Goal: Transaction & Acquisition: Purchase product/service

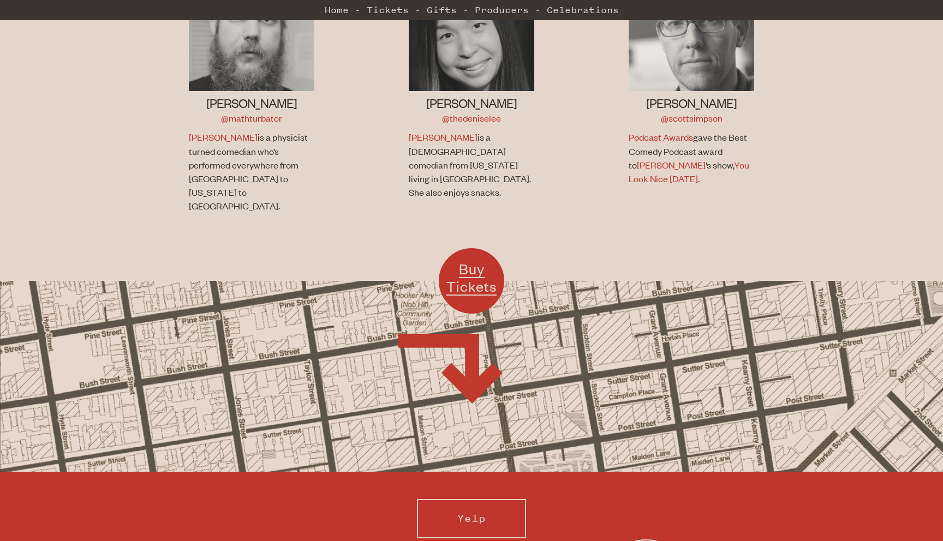
scroll to position [857, 0]
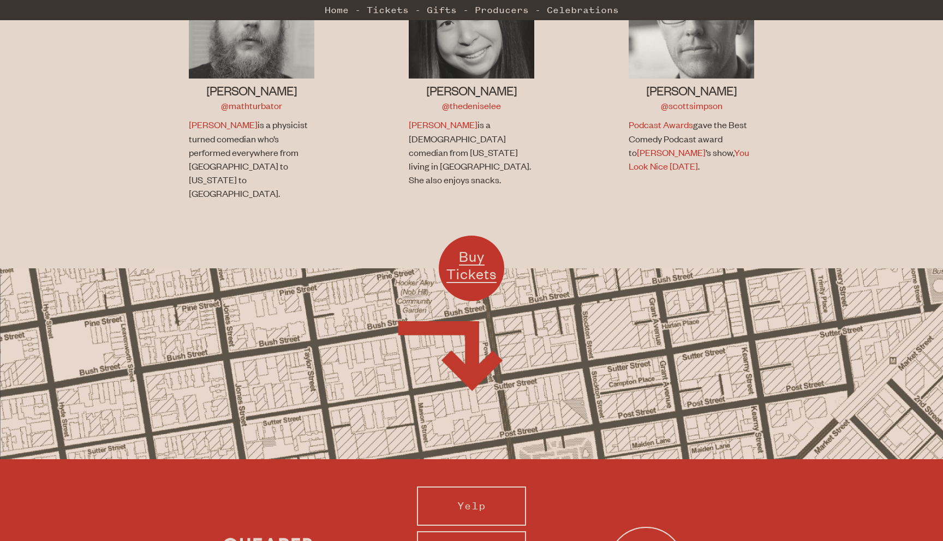
click at [466, 247] on span "Buy Tickets" at bounding box center [471, 264] width 50 height 35
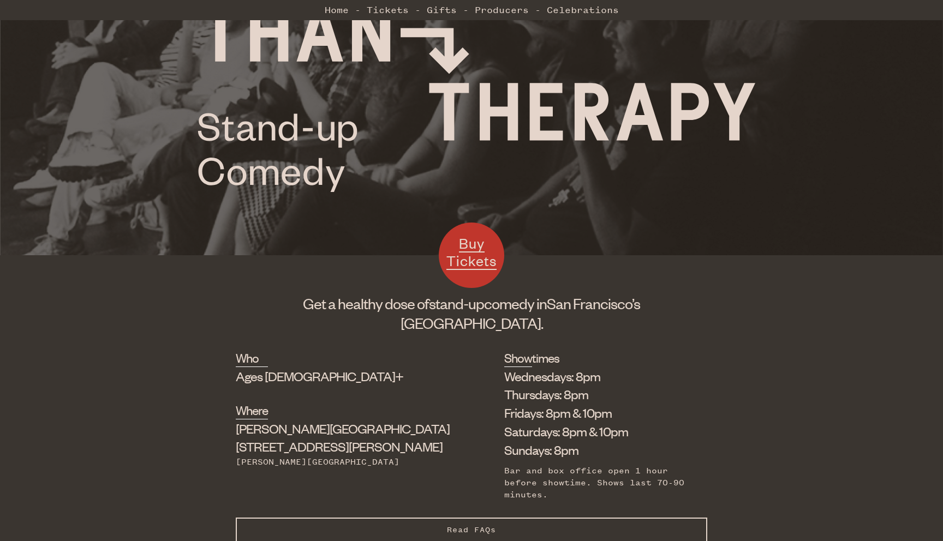
scroll to position [191, 0]
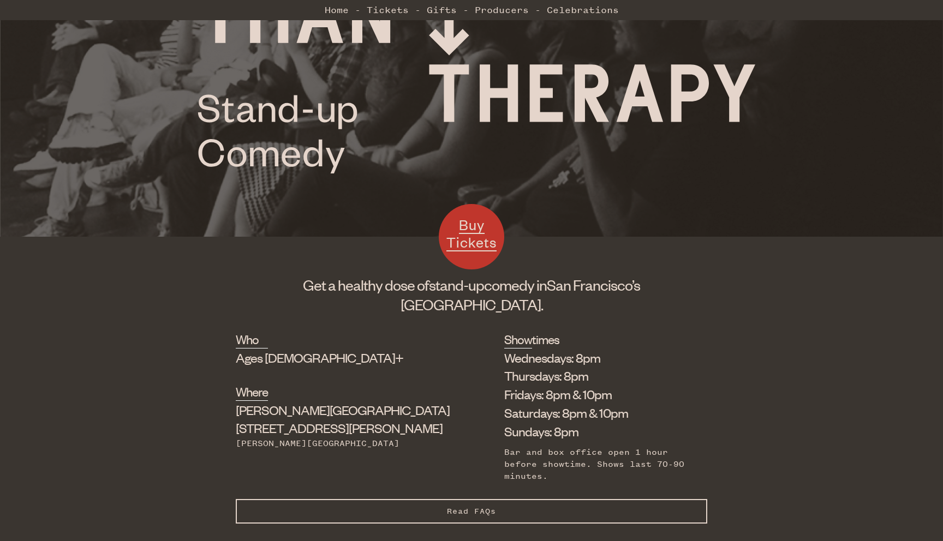
click at [444, 499] on button "Read FAQs Hide FAQs" at bounding box center [471, 511] width 471 height 25
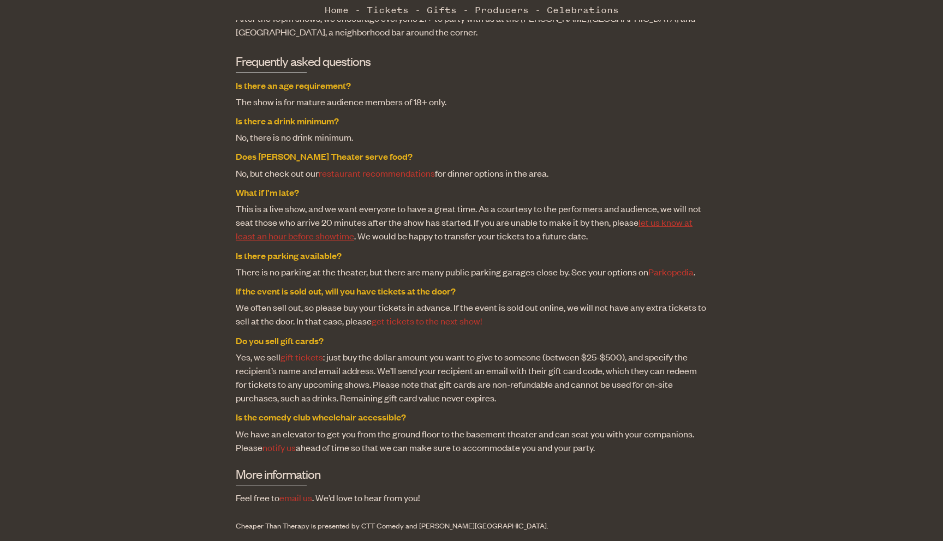
scroll to position [870, 0]
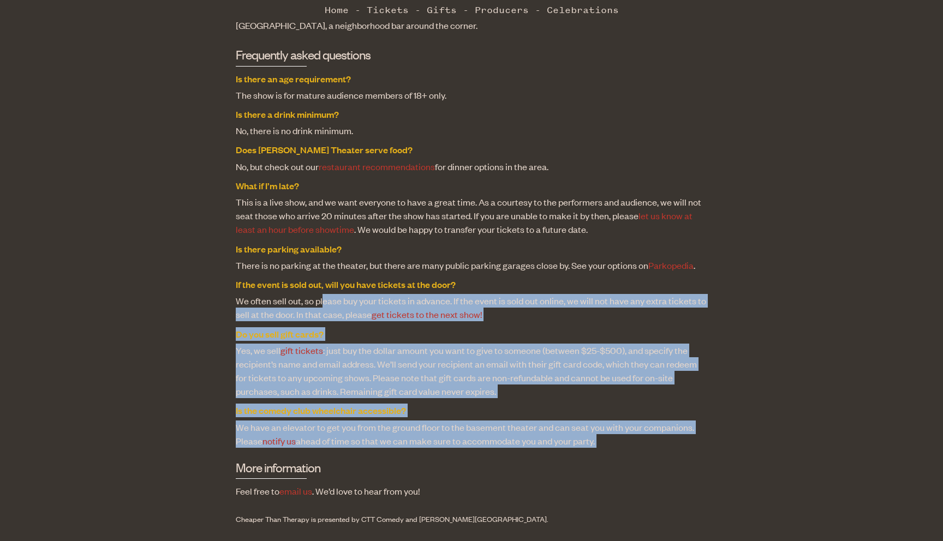
drag, startPoint x: 321, startPoint y: 250, endPoint x: 408, endPoint y: 404, distance: 176.4
click at [408, 405] on div "About the show Each show features veteran comedians [PERSON_NAME] and [PERSON_N…" at bounding box center [471, 191] width 471 height 670
click at [408, 403] on div "About the show Each show features veteran comedians [PERSON_NAME] and [PERSON_N…" at bounding box center [471, 191] width 471 height 670
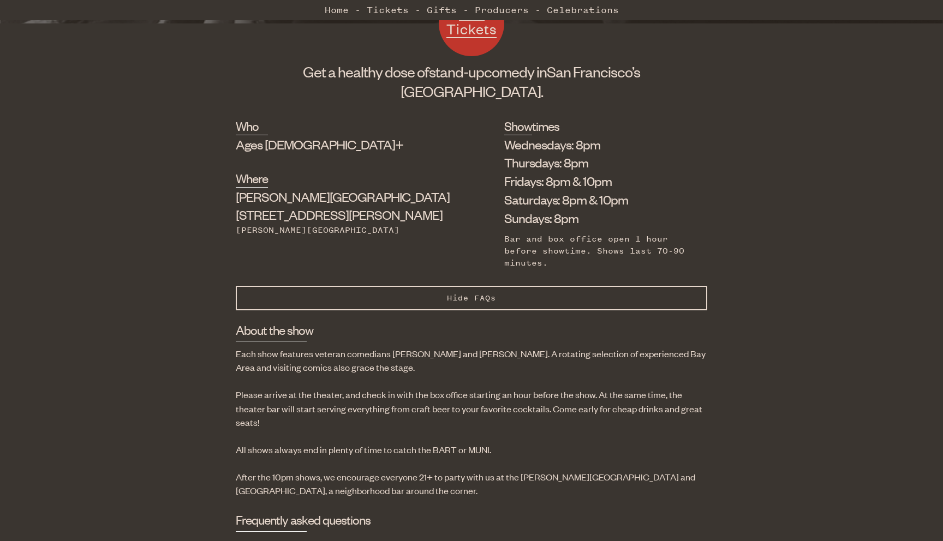
scroll to position [0, 0]
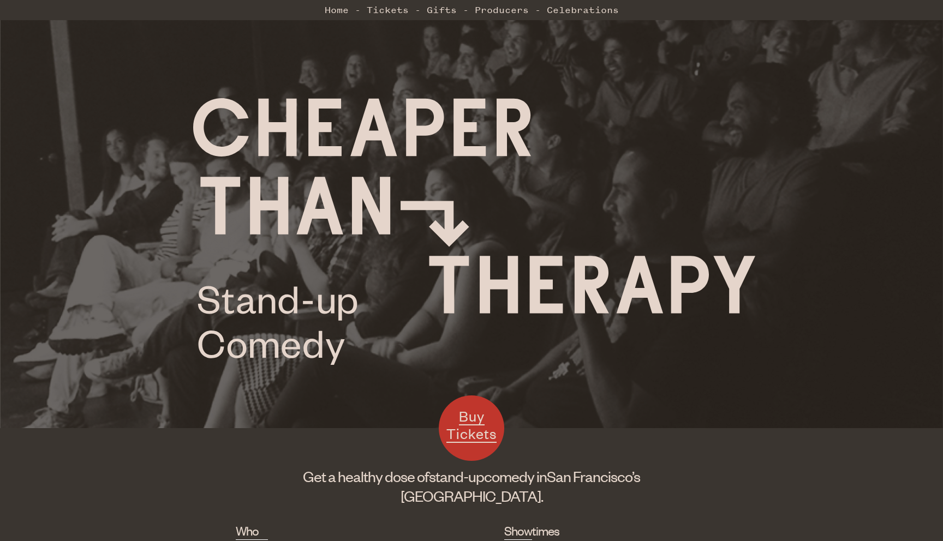
click at [464, 435] on span "Buy Tickets" at bounding box center [471, 424] width 50 height 35
